Goal: Task Accomplishment & Management: Manage account settings

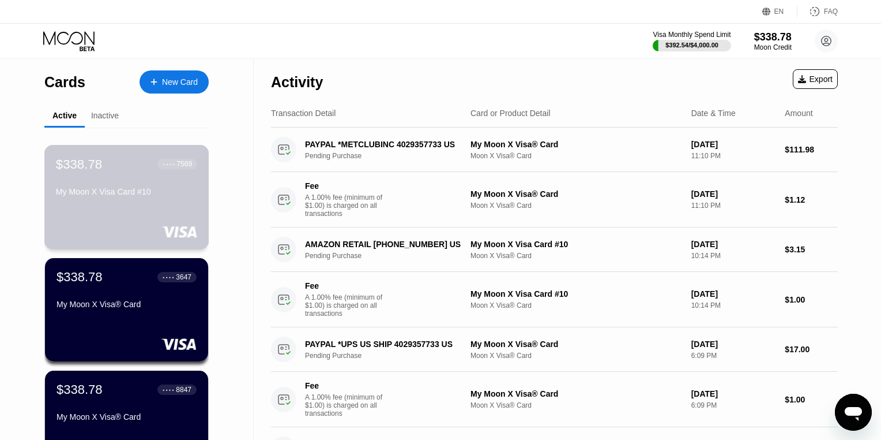
click at [171, 197] on div "My Moon X Visa Card #10" at bounding box center [126, 194] width 141 height 14
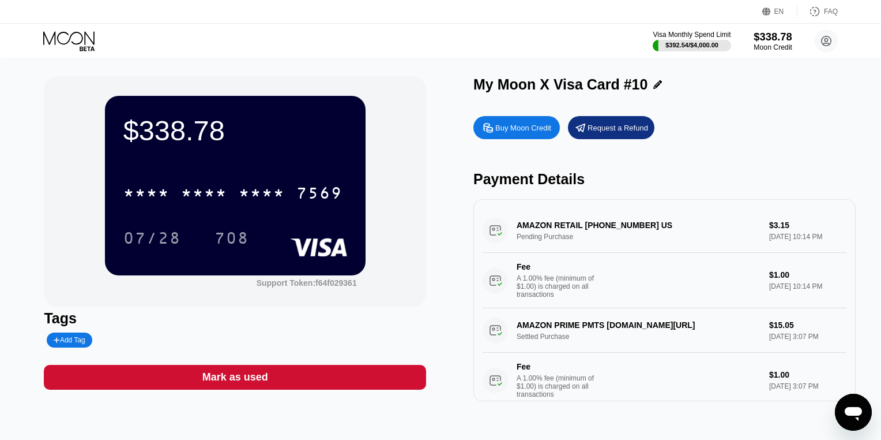
click at [780, 44] on div "Moon Credit" at bounding box center [773, 47] width 39 height 8
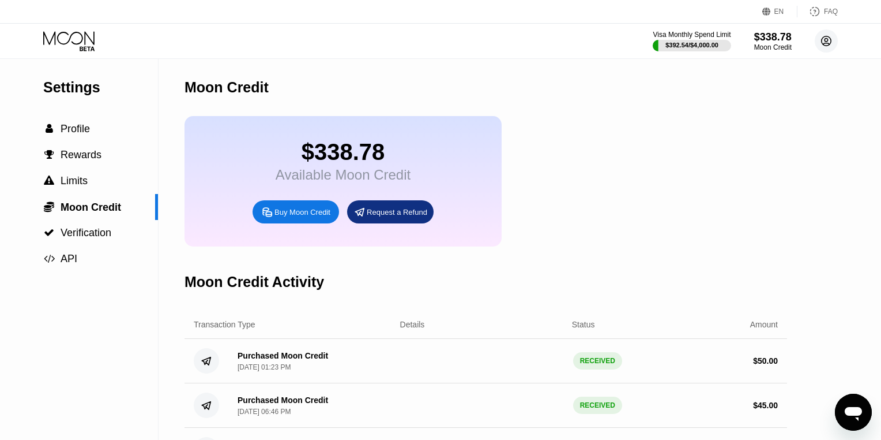
click at [830, 43] on icon at bounding box center [827, 41] width 10 height 10
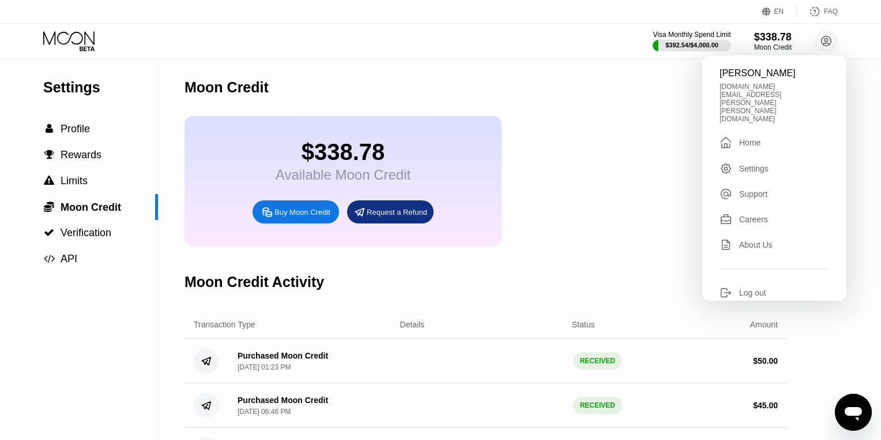
click at [745, 138] on div "Home" at bounding box center [749, 142] width 21 height 9
